Goal: Task Accomplishment & Management: Manage account settings

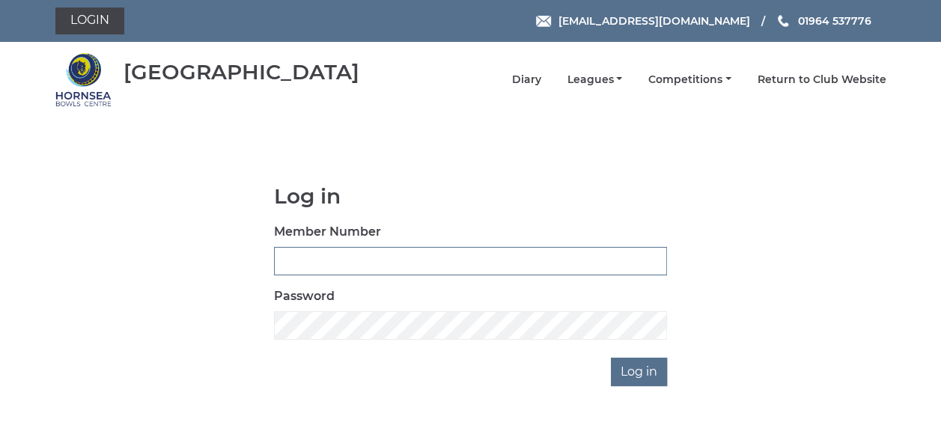
click at [305, 254] on input "Member Number" at bounding box center [470, 261] width 393 height 28
type input "0358"
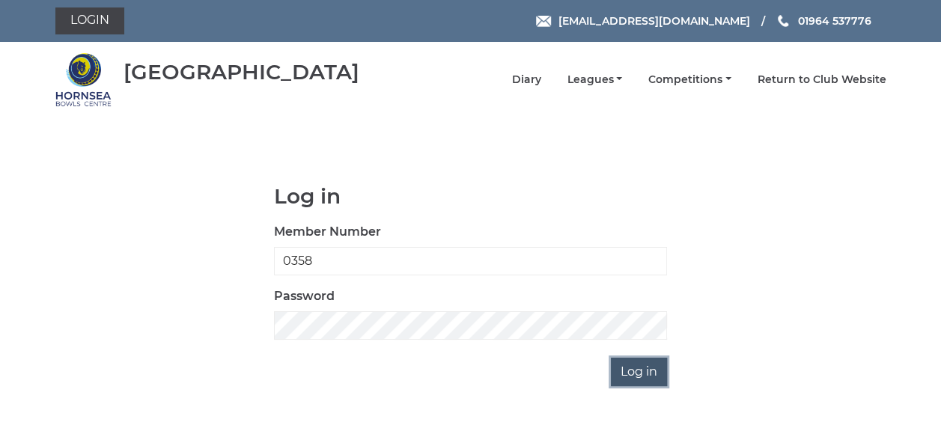
click at [640, 374] on input "Log in" at bounding box center [639, 372] width 56 height 28
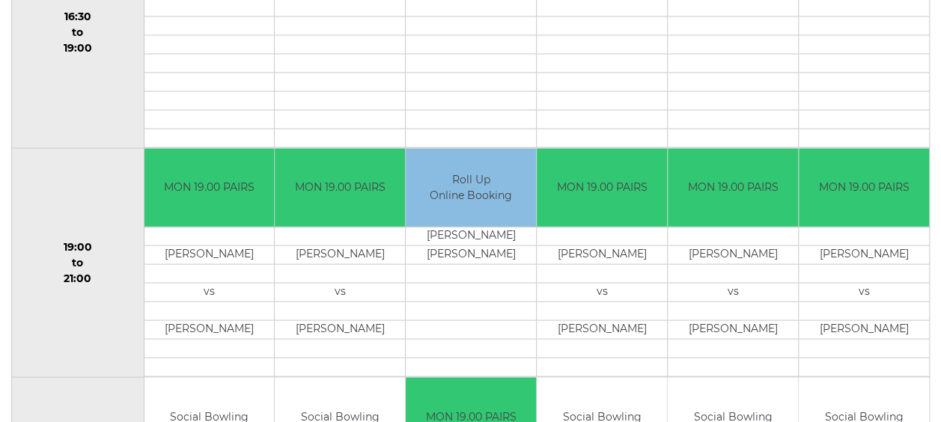
scroll to position [1319, 0]
